Goal: Transaction & Acquisition: Purchase product/service

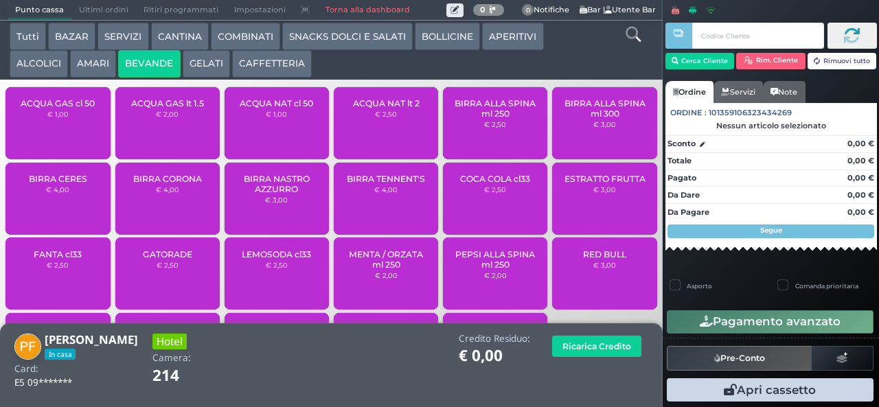
click at [56, 108] on span "ACQUA GAS cl 50" at bounding box center [58, 103] width 74 height 10
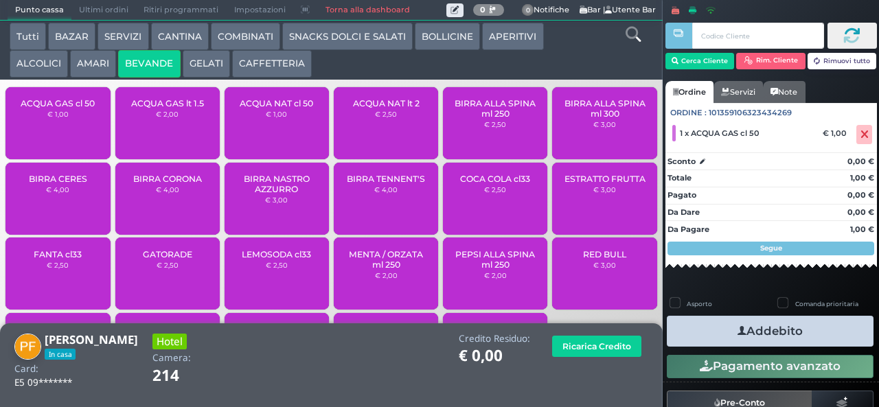
click at [718, 328] on button "Addebito" at bounding box center [770, 331] width 207 height 31
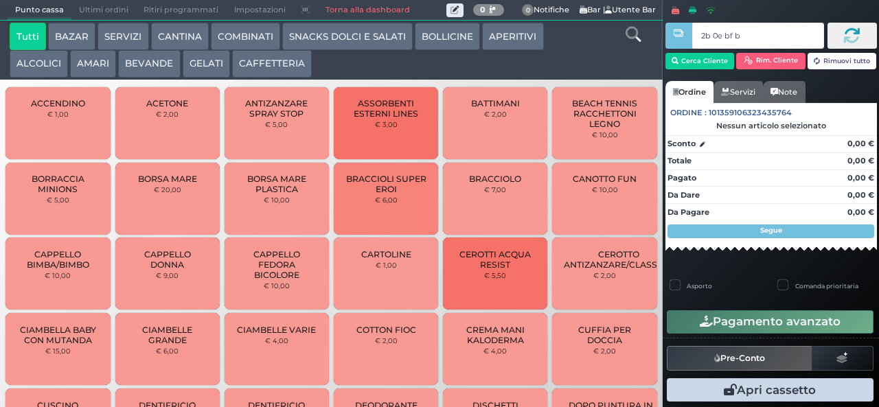
type input "2b 0e bf b9"
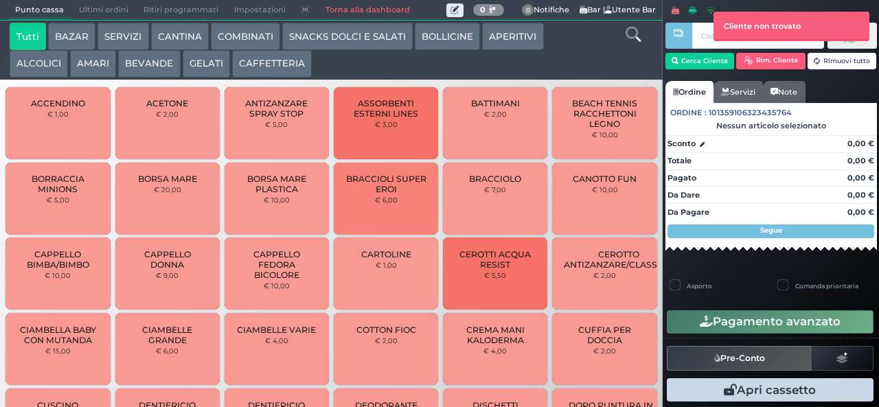
click at [210, 58] on button "GELATI" at bounding box center [206, 63] width 47 height 27
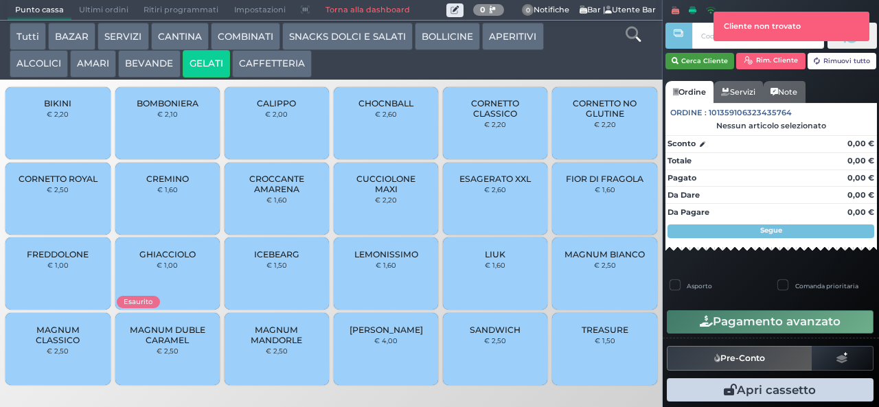
click at [691, 60] on button "Cerca Cliente" at bounding box center [699, 61] width 69 height 16
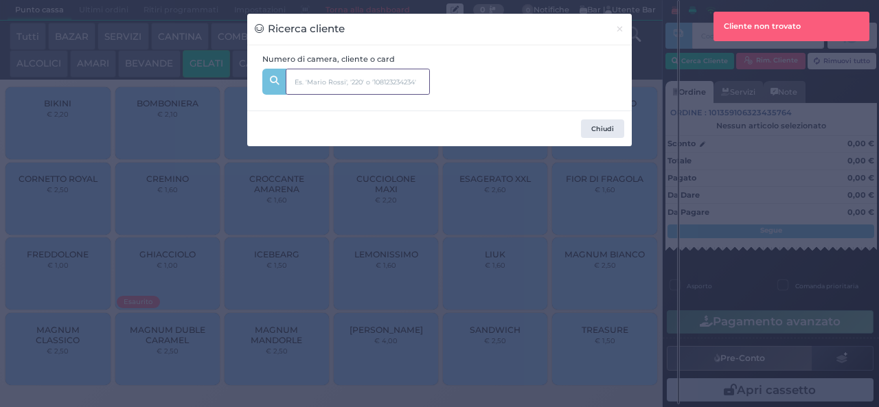
click at [318, 71] on input "text" at bounding box center [358, 82] width 144 height 26
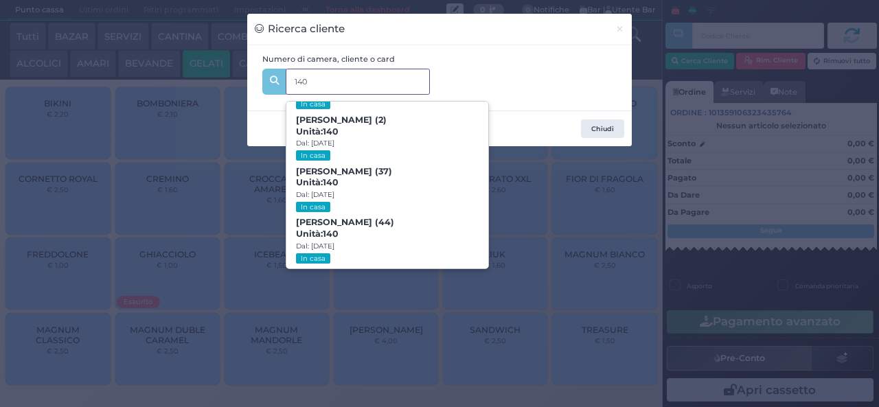
scroll to position [62, 0]
type input "1"
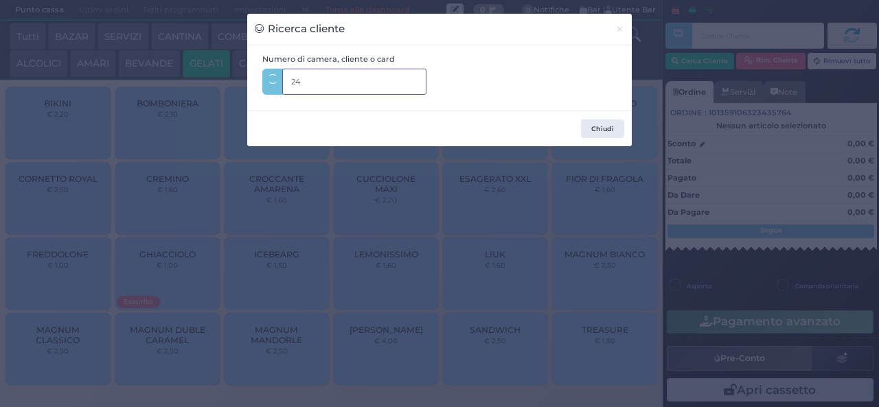
type input "2"
type input "241"
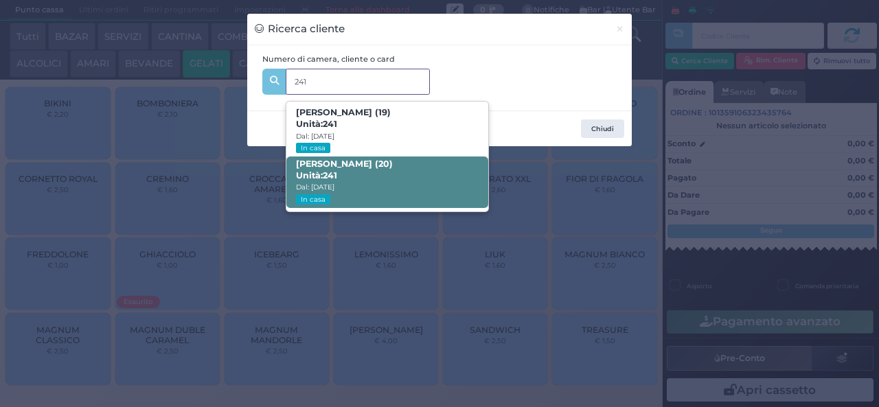
click at [400, 189] on span "Nicolò Casagrande (20) Unità: 241 Dal: 17/08/2025 In casa" at bounding box center [386, 182] width 201 height 51
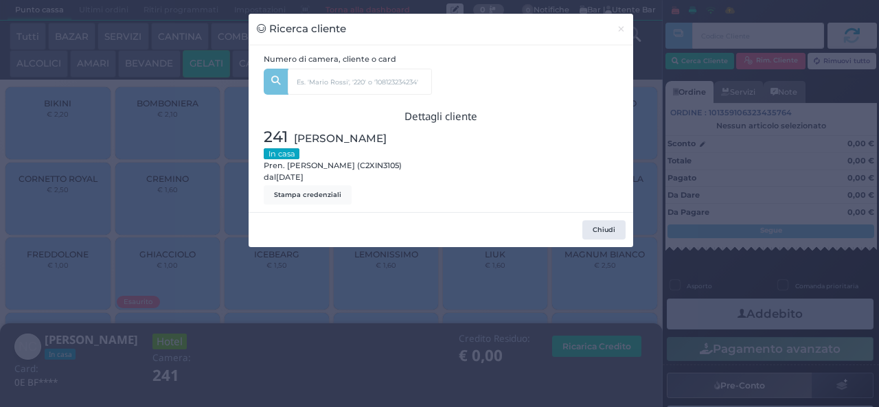
click at [356, 302] on div "Ricerca cliente × Numero di camera, cliente o card 241 Matilde Villanova (19) U…" at bounding box center [439, 203] width 879 height 407
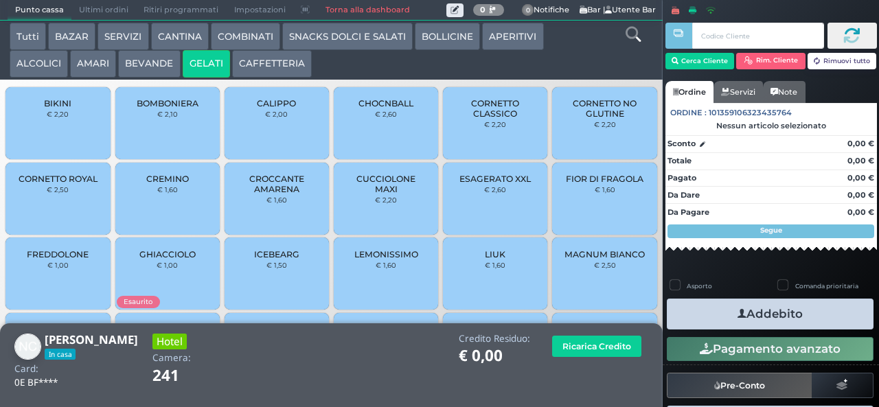
click at [485, 119] on span "CORNETTO CLASSICO" at bounding box center [496, 108] width 82 height 21
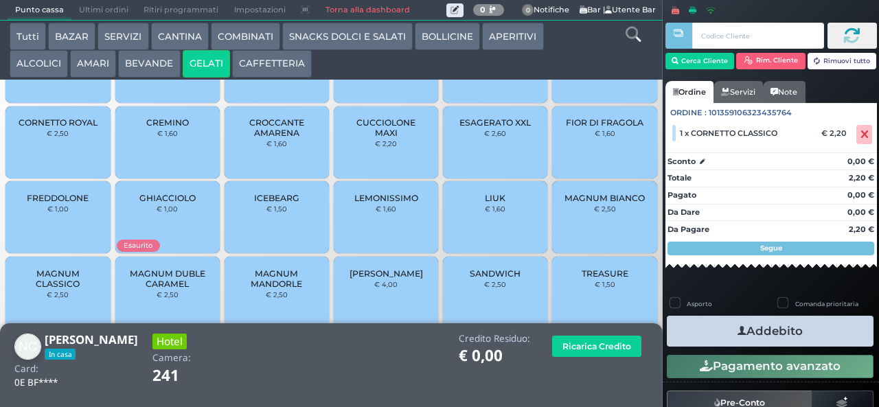
scroll to position [91, 0]
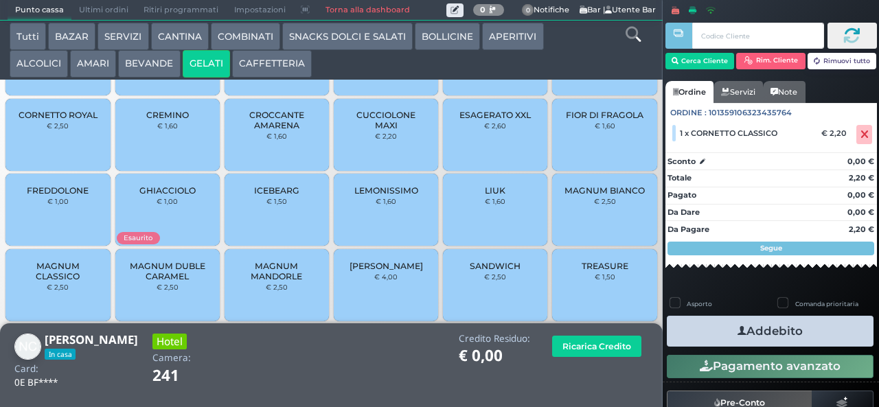
click at [88, 281] on span "MAGNUM CLASSICO" at bounding box center [58, 271] width 82 height 21
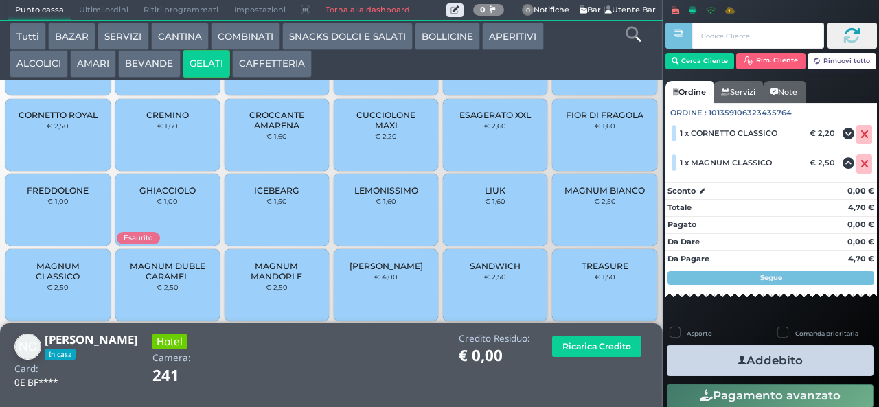
click at [737, 356] on icon "button" at bounding box center [741, 361] width 9 height 14
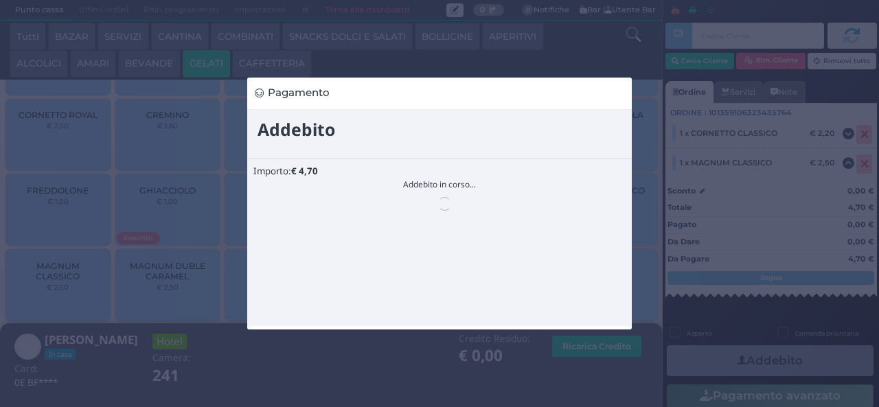
scroll to position [0, 0]
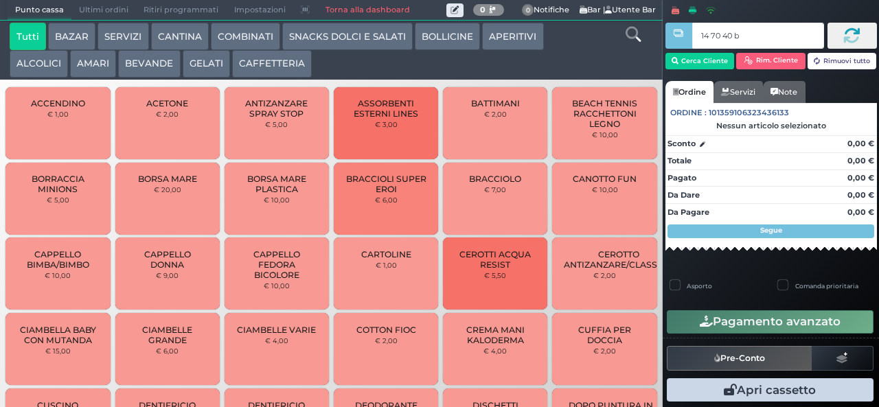
type input "14 70 40 b0"
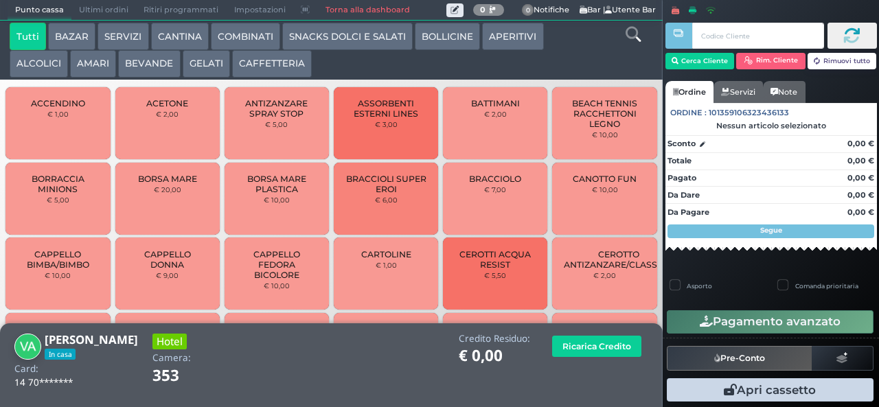
click at [310, 39] on button "SNACKS DOLCI E SALATI" at bounding box center [347, 36] width 130 height 27
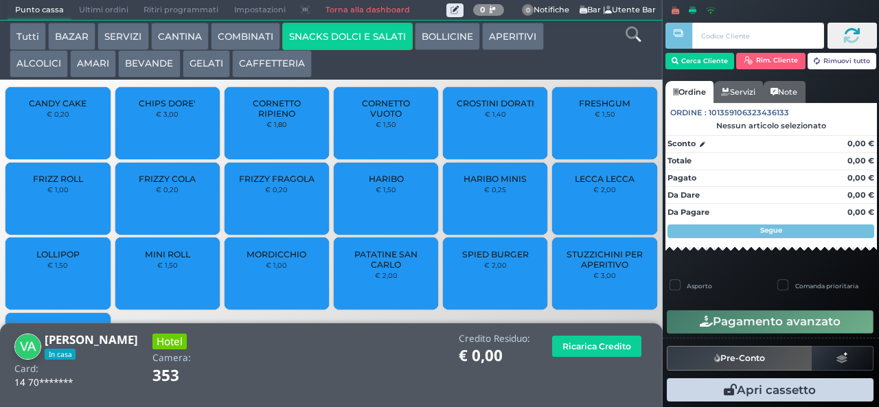
click at [371, 270] on span "PATATINE SAN CARLO" at bounding box center [386, 259] width 82 height 21
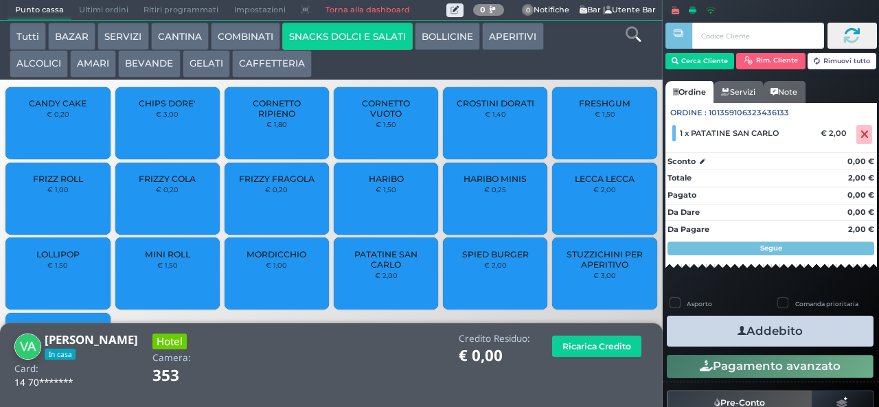
click at [711, 332] on button "Addebito" at bounding box center [770, 331] width 207 height 31
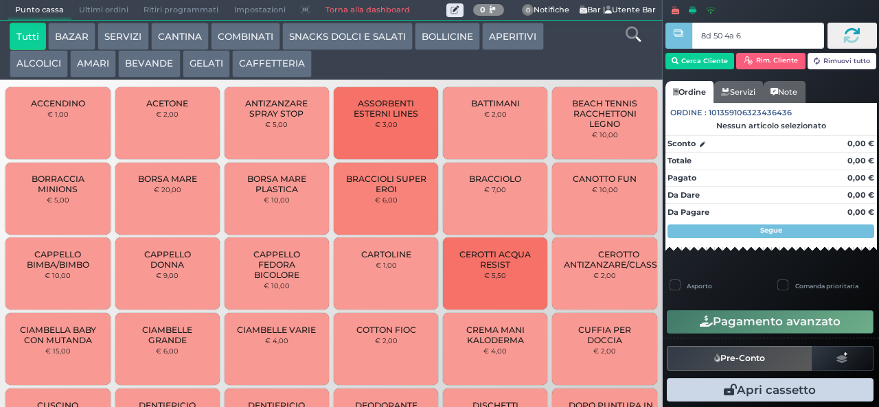
type input "8d 50 4a 67"
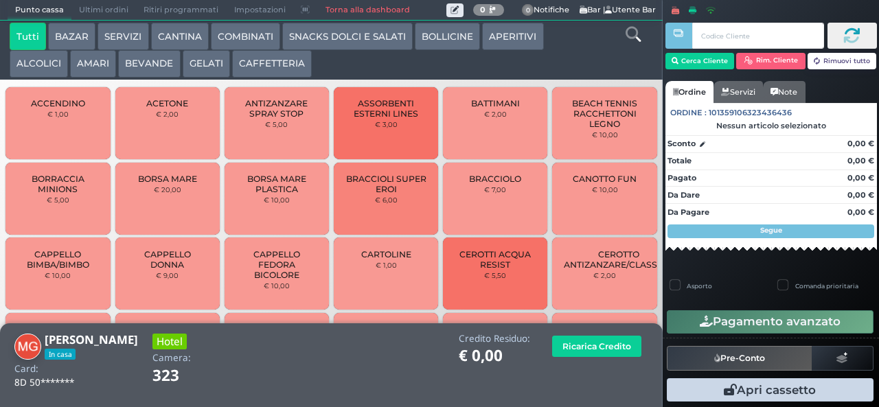
click at [317, 37] on button "SNACKS DOLCI E SALATI" at bounding box center [347, 36] width 130 height 27
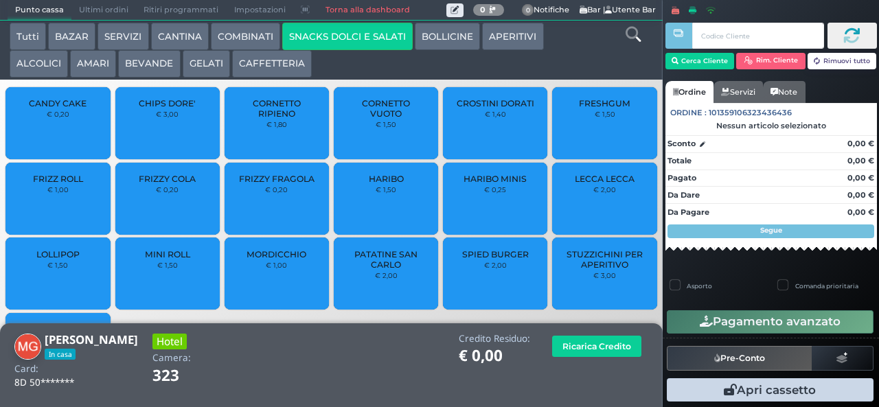
click at [475, 108] on span "CROSTINI DORATI" at bounding box center [496, 103] width 78 height 10
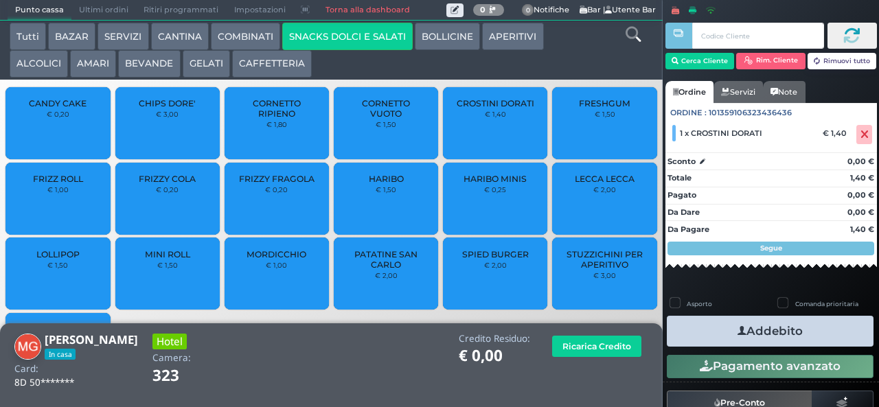
click at [700, 321] on button "Addebito" at bounding box center [770, 331] width 207 height 31
